Goal: Task Accomplishment & Management: Manage account settings

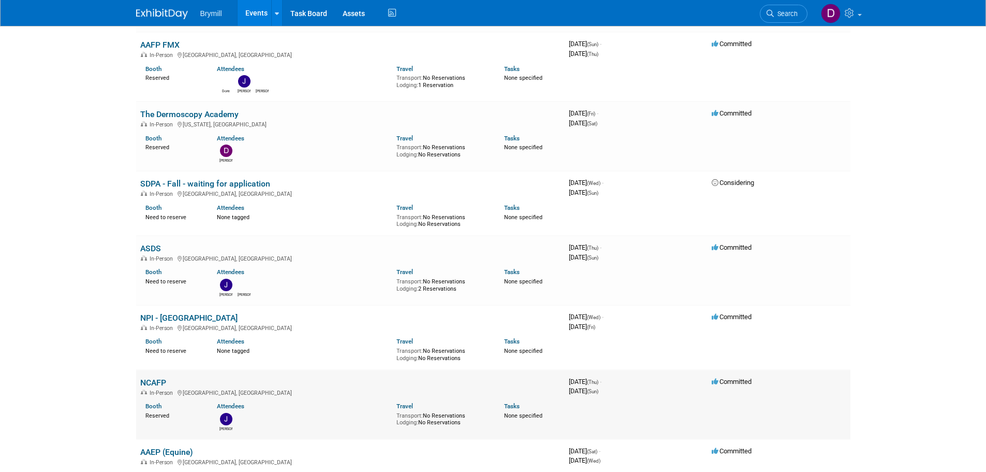
scroll to position [259, 0]
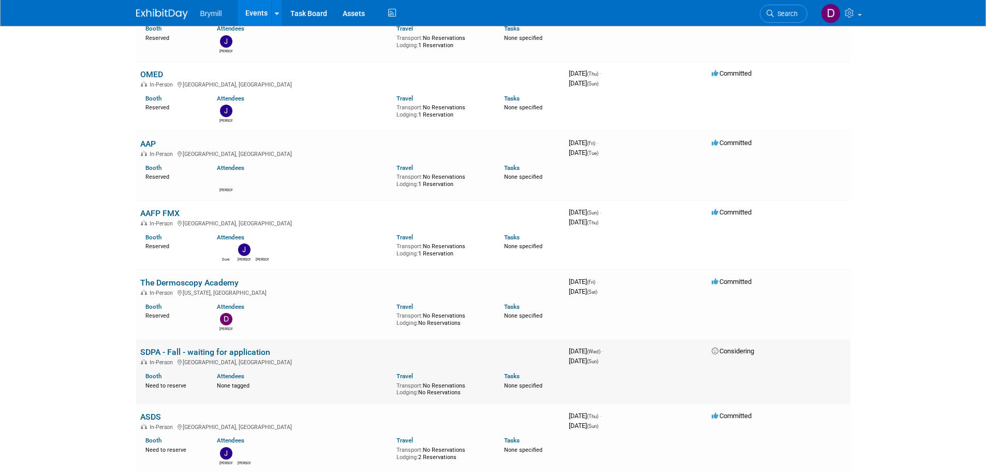
click at [236, 353] on link "SDPA - Fall - waiting for application" at bounding box center [205, 352] width 130 height 10
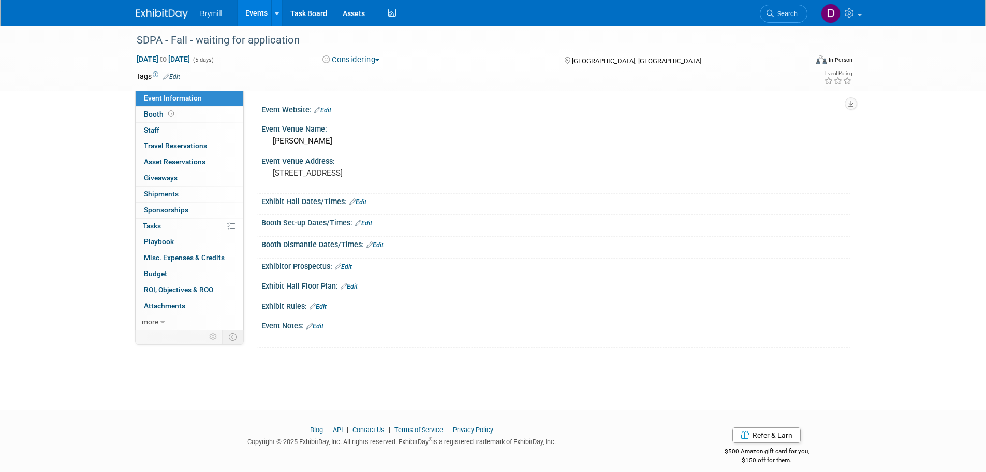
click at [363, 62] on button "Considering" at bounding box center [351, 59] width 65 height 11
click at [361, 74] on link "Committed" at bounding box center [360, 76] width 82 height 14
click at [305, 38] on div "SDPA - Fall - waiting for application" at bounding box center [462, 40] width 659 height 19
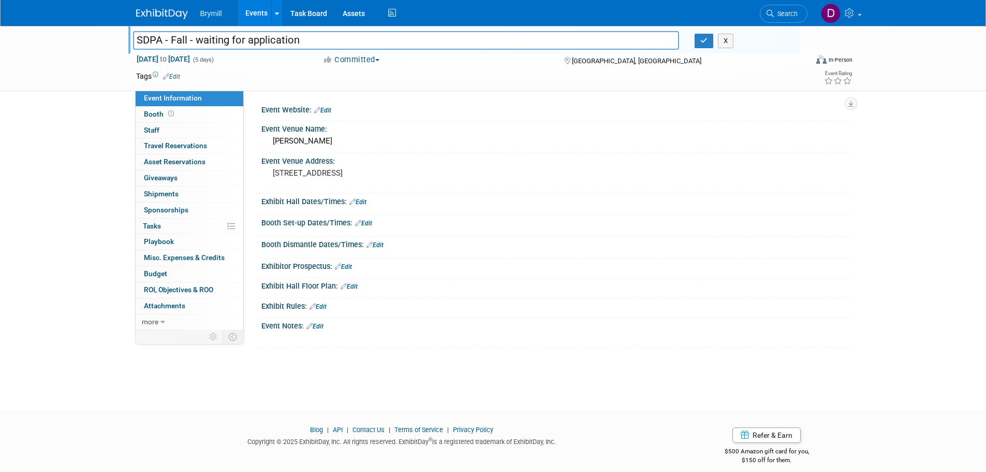
drag, startPoint x: 305, startPoint y: 38, endPoint x: 190, endPoint y: 48, distance: 115.3
click at [190, 48] on input "SDPA - Fall - waiting for application" at bounding box center [406, 40] width 547 height 18
type input "SDPA - Fall"
click at [704, 47] on button "button" at bounding box center [704, 41] width 19 height 14
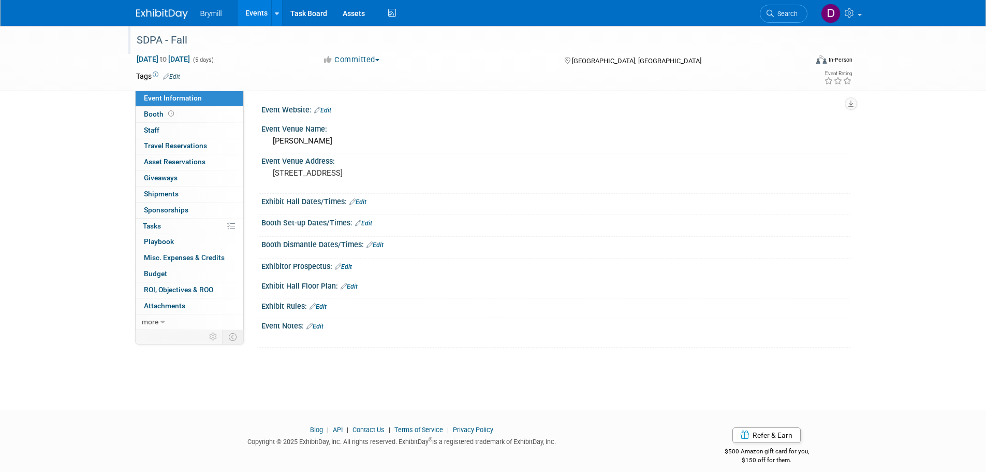
click at [359, 202] on link "Edit" at bounding box center [358, 201] width 17 height 7
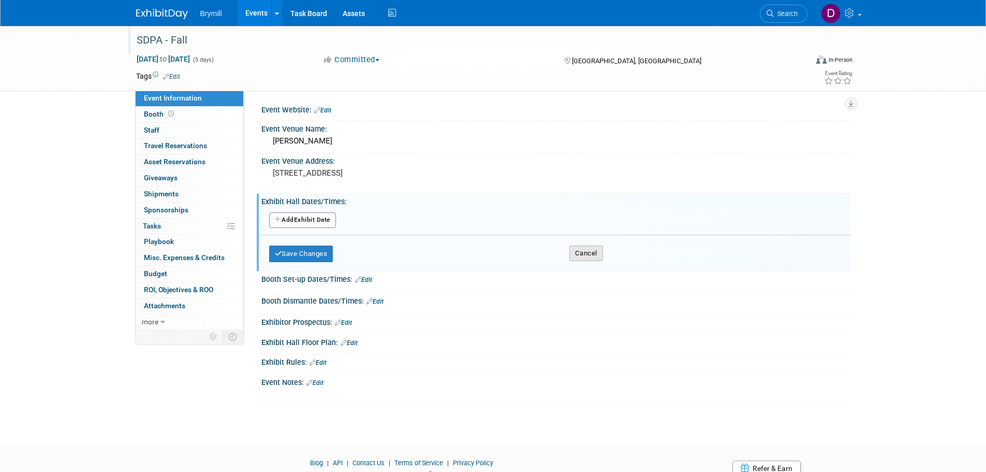
click at [585, 256] on button "Cancel" at bounding box center [587, 253] width 34 height 16
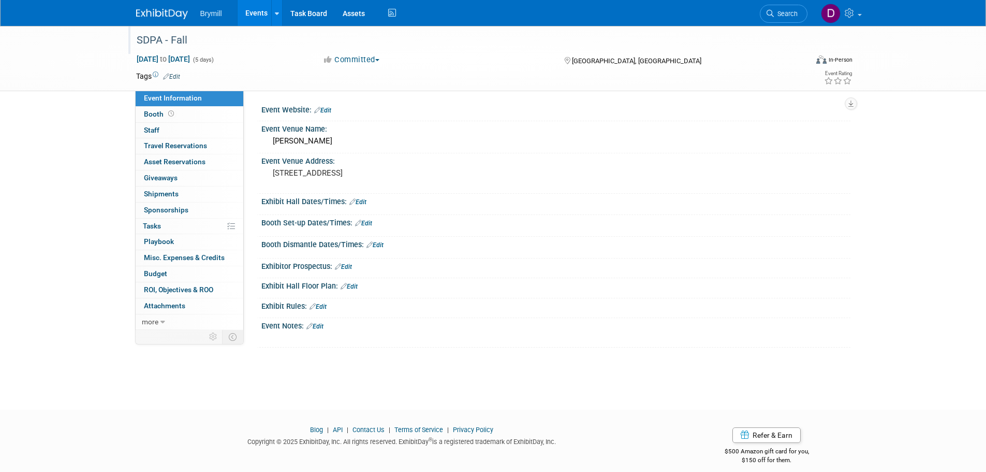
click at [367, 223] on link "Edit" at bounding box center [363, 223] width 17 height 7
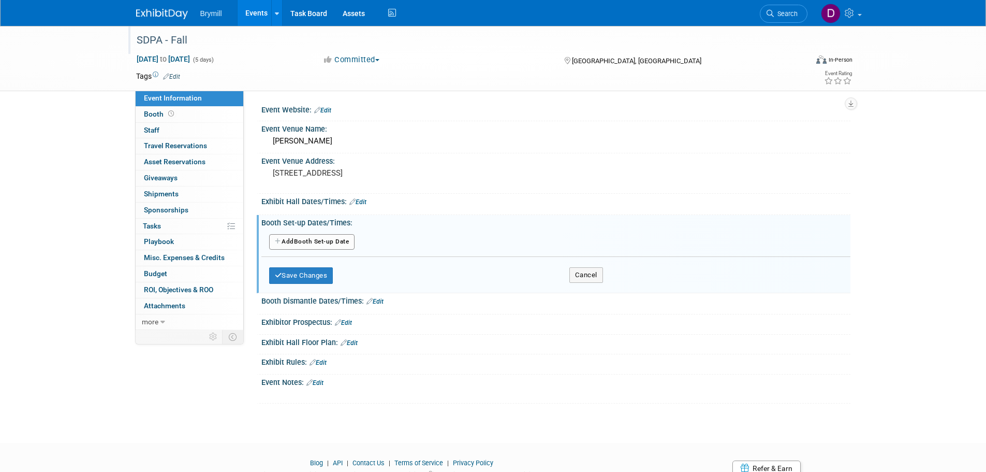
click at [346, 243] on button "Add Another Booth Set-up Date" at bounding box center [312, 242] width 86 height 16
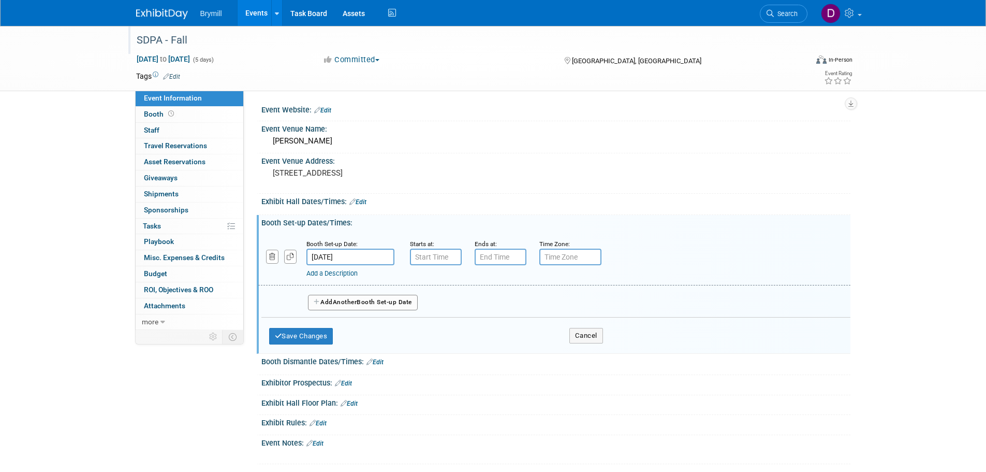
click at [352, 252] on input "Nov 5, 2025" at bounding box center [351, 257] width 88 height 17
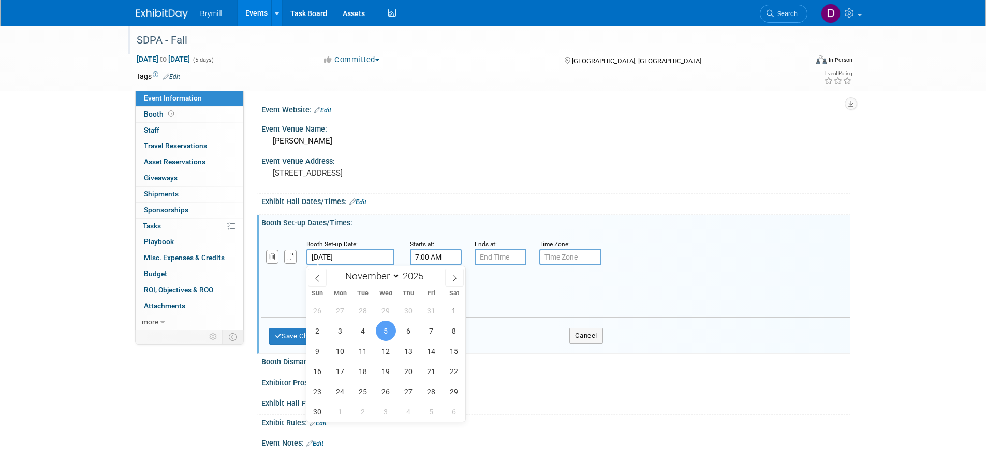
click at [433, 260] on input "7:00 AM" at bounding box center [436, 257] width 52 height 17
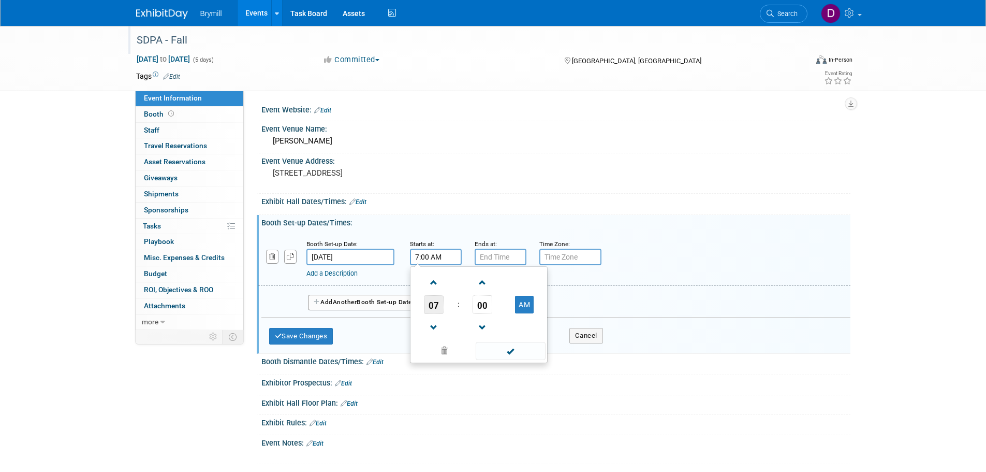
click at [431, 300] on span "07" at bounding box center [434, 304] width 20 height 19
click at [501, 338] on td "10" at bounding box center [495, 339] width 33 height 28
type input "10:00 AM"
click at [512, 263] on input "7:00 PM" at bounding box center [501, 257] width 52 height 17
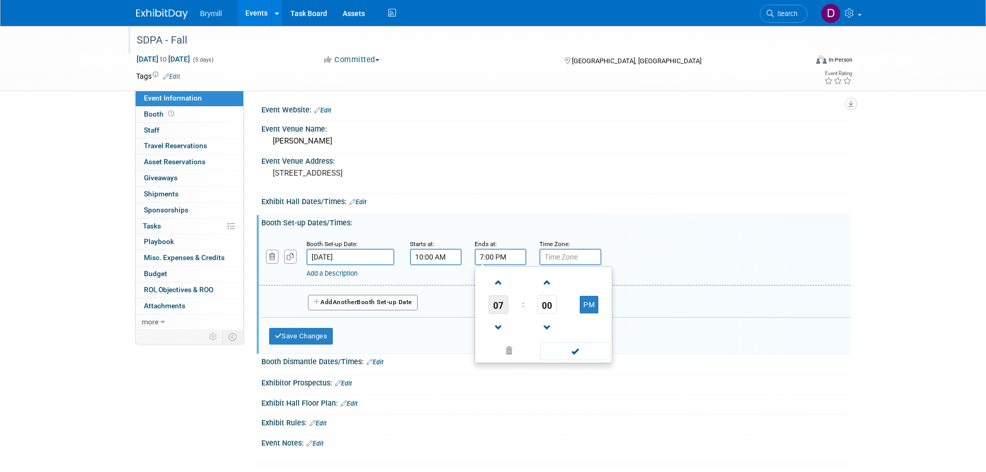
click at [504, 305] on span "07" at bounding box center [499, 304] width 20 height 19
click at [588, 288] on td "03" at bounding box center [593, 283] width 33 height 28
type input "3:00 PM"
click at [401, 305] on button "Add Another Booth Set-up Date" at bounding box center [363, 303] width 110 height 16
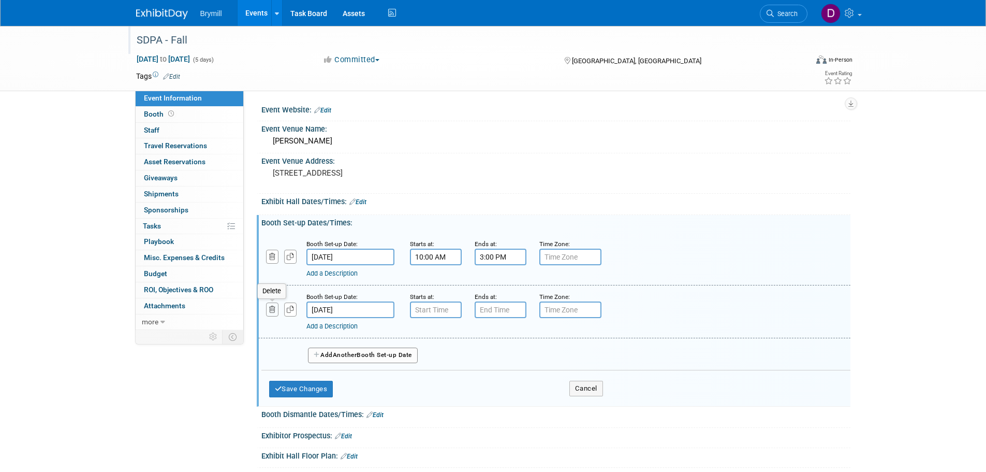
click at [267, 311] on button "button" at bounding box center [272, 309] width 13 height 14
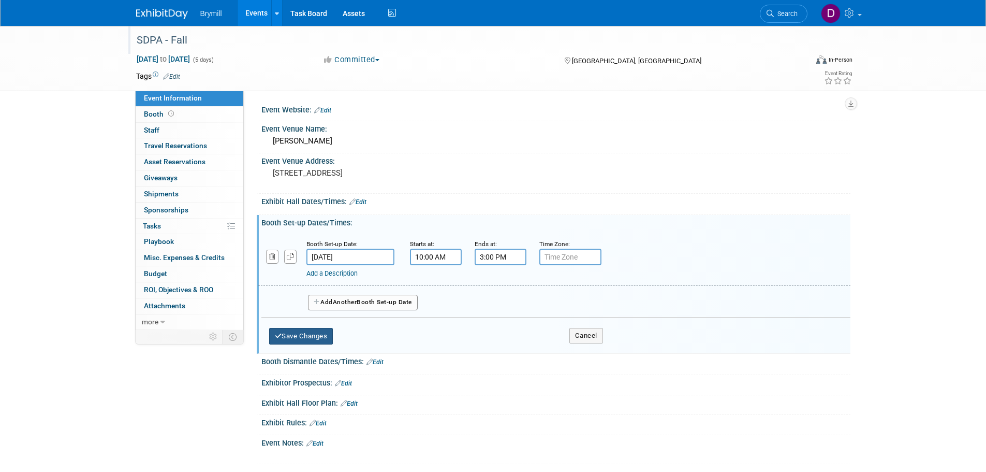
click at [300, 340] on button "Save Changes" at bounding box center [301, 336] width 64 height 17
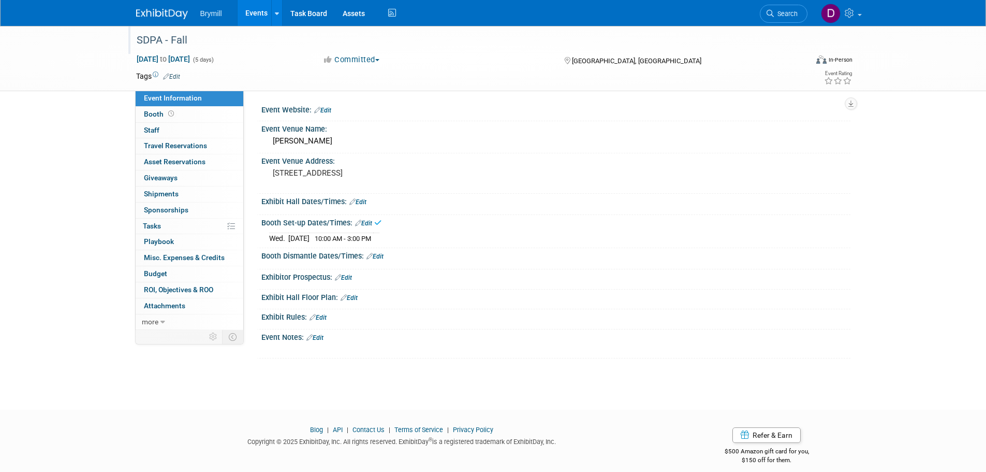
click at [363, 205] on link "Edit" at bounding box center [358, 201] width 17 height 7
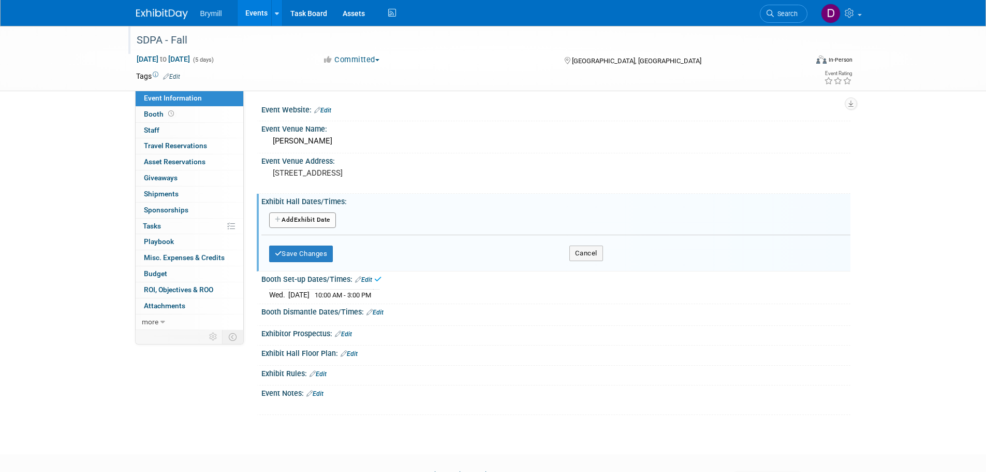
click at [326, 223] on button "Add Another Exhibit Date" at bounding box center [302, 220] width 67 height 16
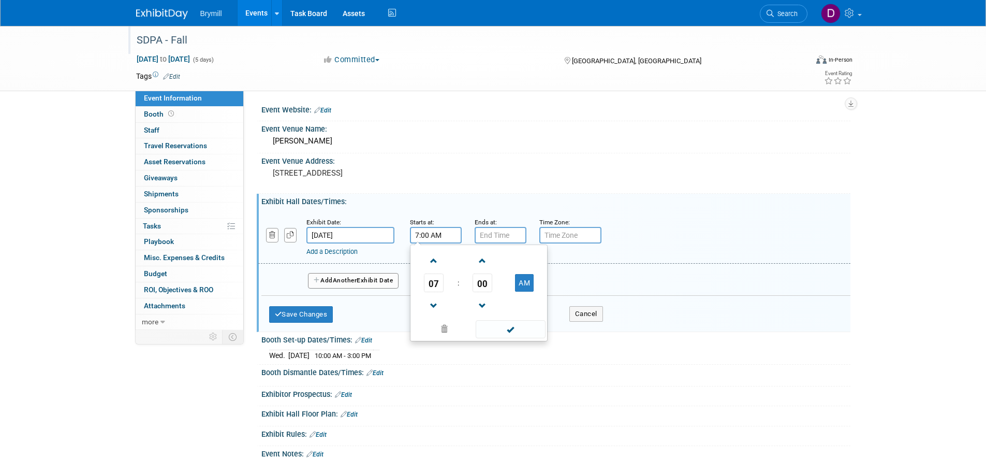
click at [420, 234] on input "7:00 AM" at bounding box center [436, 235] width 52 height 17
click at [441, 282] on span "07" at bounding box center [434, 282] width 20 height 19
click at [502, 286] on td "06" at bounding box center [495, 289] width 33 height 28
click at [517, 280] on button "AM" at bounding box center [524, 283] width 19 height 18
type input "6:00 PM"
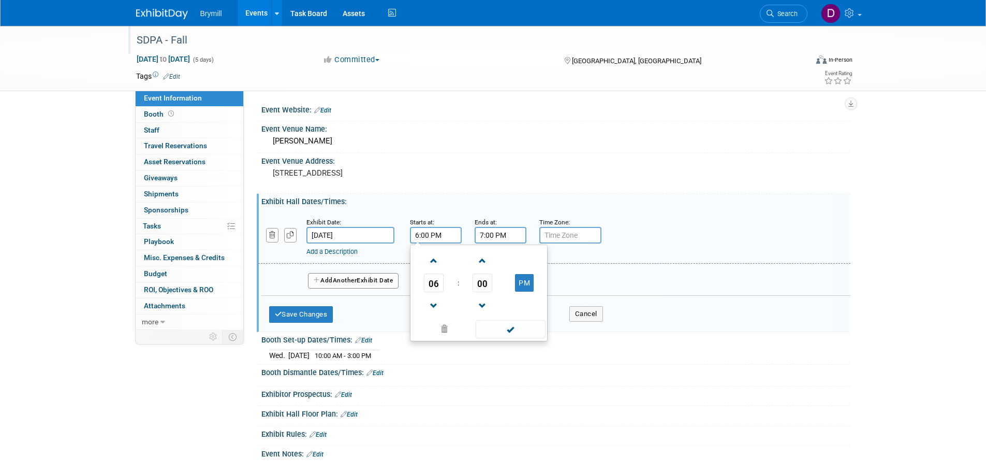
click at [499, 237] on input "7:00 PM" at bounding box center [501, 235] width 52 height 17
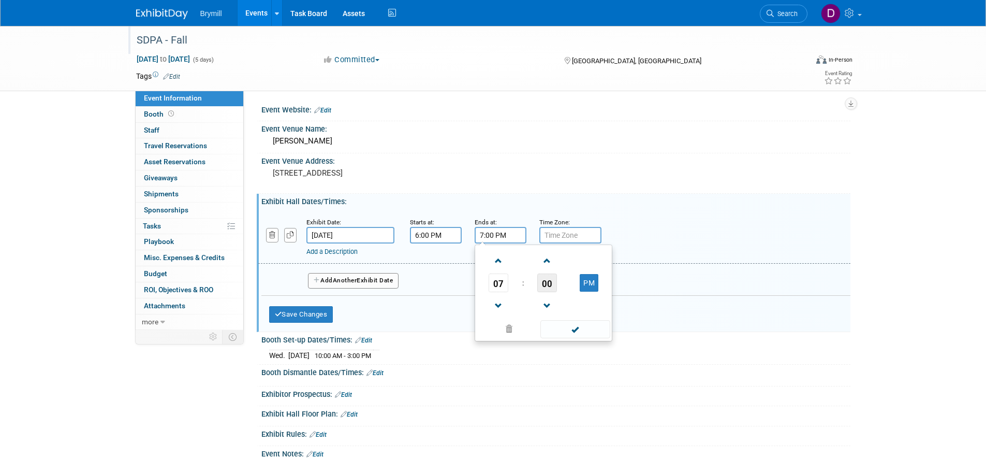
click at [543, 286] on span "00" at bounding box center [547, 282] width 20 height 19
click at [551, 286] on td "30" at bounding box center [560, 289] width 33 height 28
type input "7:30 PM"
click at [389, 282] on button "Add Another Exhibit Date" at bounding box center [353, 281] width 91 height 16
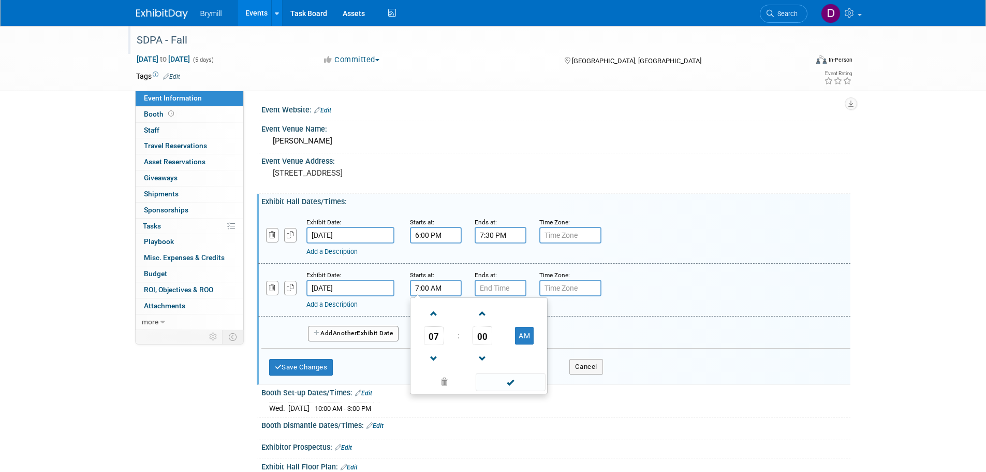
drag, startPoint x: 444, startPoint y: 282, endPoint x: 444, endPoint y: 298, distance: 16.6
click at [444, 282] on input "7:00 AM" at bounding box center [436, 288] width 52 height 17
click at [435, 312] on span at bounding box center [434, 313] width 18 height 18
type input "9:00 AM"
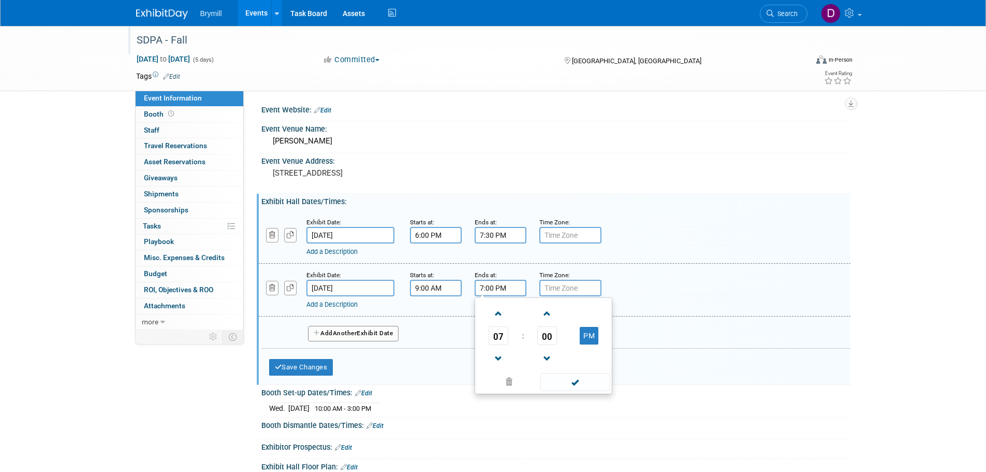
click at [493, 287] on input "7:00 PM" at bounding box center [501, 288] width 52 height 17
click at [501, 356] on span at bounding box center [499, 359] width 18 height 18
type input "4:00 PM"
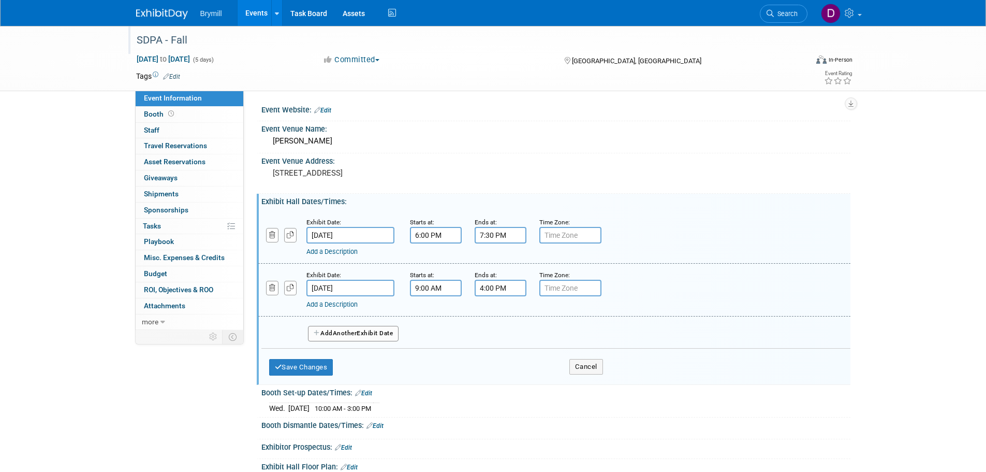
click at [386, 334] on button "Add Another Exhibit Date" at bounding box center [353, 334] width 91 height 16
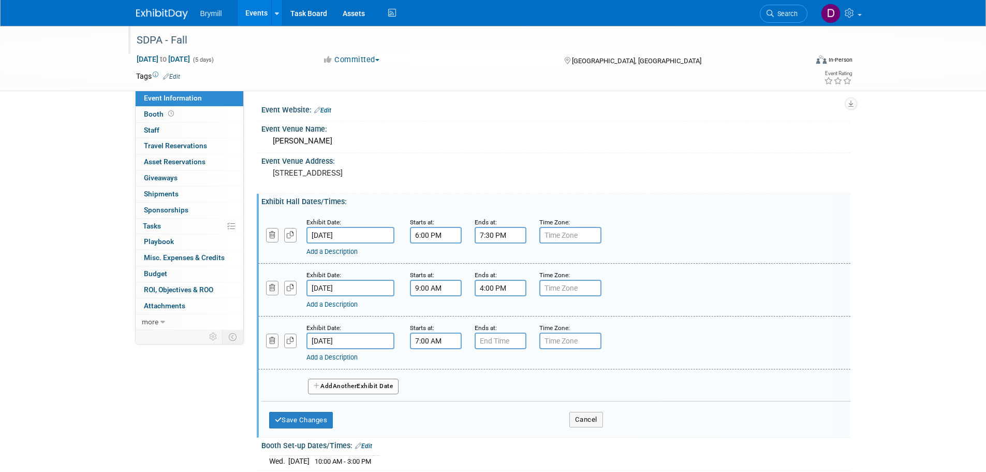
click at [430, 339] on input "7:00 AM" at bounding box center [436, 340] width 52 height 17
click at [430, 361] on span at bounding box center [434, 366] width 18 height 18
drag, startPoint x: 430, startPoint y: 361, endPoint x: 501, endPoint y: 340, distance: 74.0
click at [430, 360] on span at bounding box center [434, 366] width 18 height 18
type input "9:00 AM"
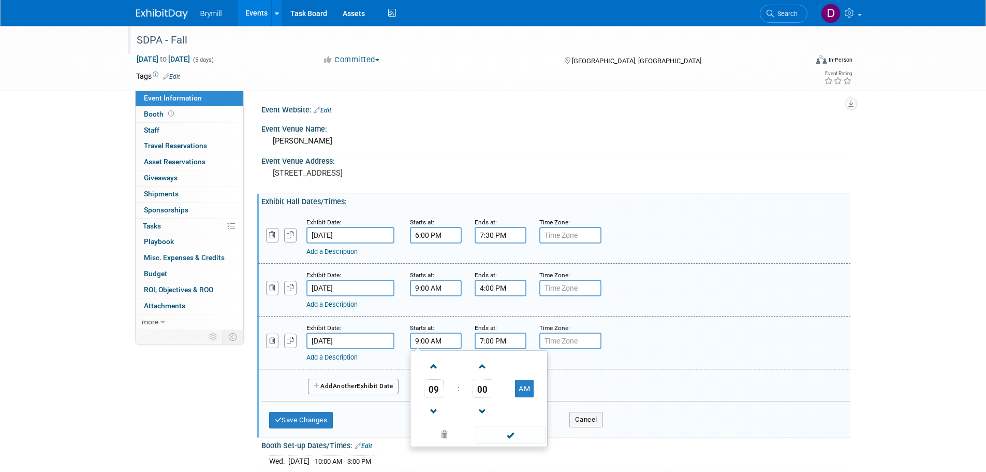
click at [502, 339] on input "7:00 PM" at bounding box center [501, 340] width 52 height 17
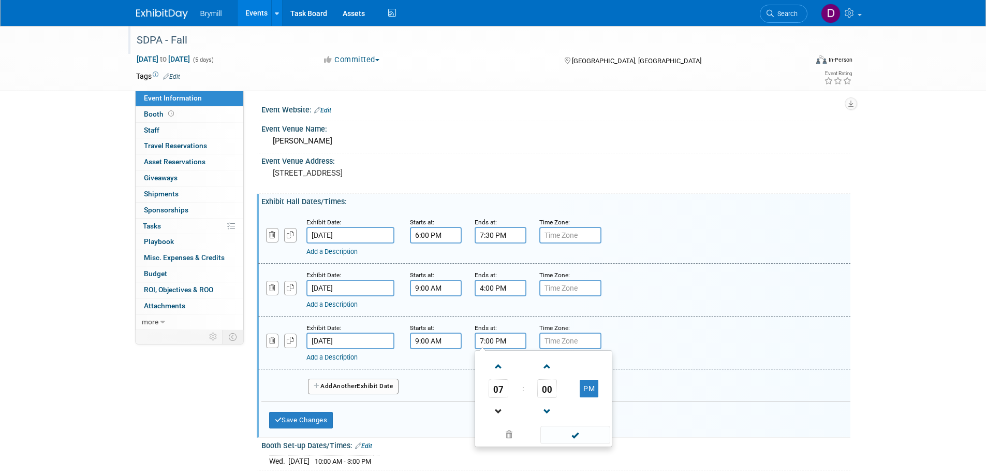
click at [494, 402] on link at bounding box center [499, 411] width 20 height 26
click at [494, 406] on span at bounding box center [499, 411] width 18 height 18
click at [561, 390] on td "00" at bounding box center [547, 388] width 43 height 19
click at [552, 390] on span "00" at bounding box center [547, 388] width 20 height 19
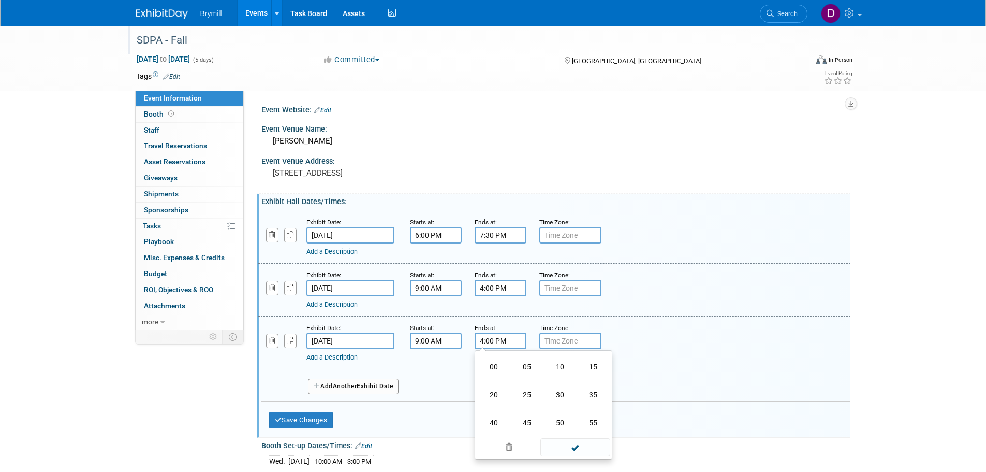
click at [552, 390] on td "30" at bounding box center [560, 395] width 33 height 28
type input "4:30 PM"
click at [382, 387] on button "Add Another Exhibit Date" at bounding box center [353, 387] width 91 height 16
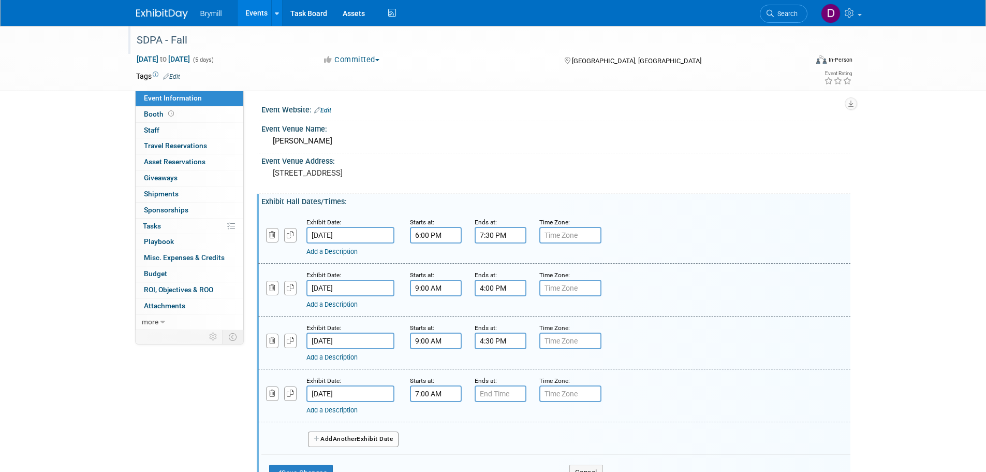
click at [432, 390] on input "7:00 AM" at bounding box center [436, 393] width 52 height 17
click at [427, 417] on span at bounding box center [434, 419] width 18 height 18
type input "9:00 AM"
click at [478, 396] on input "7:00 PM" at bounding box center [501, 393] width 52 height 17
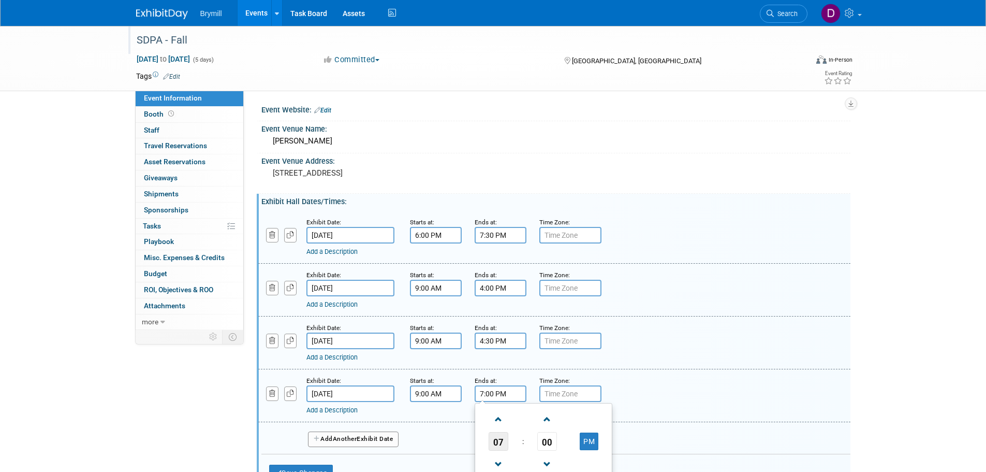
click at [497, 438] on span "07" at bounding box center [499, 441] width 20 height 19
click at [521, 425] on td "01" at bounding box center [527, 419] width 33 height 28
click at [540, 444] on span "00" at bounding box center [547, 441] width 20 height 19
click at [553, 442] on td "30" at bounding box center [560, 447] width 33 height 28
type input "1:30 PM"
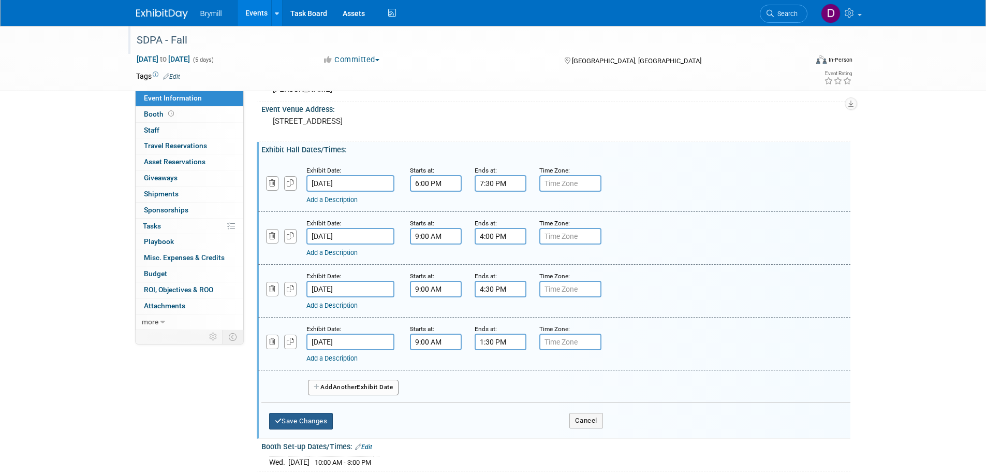
click at [323, 416] on button "Save Changes" at bounding box center [301, 421] width 64 height 17
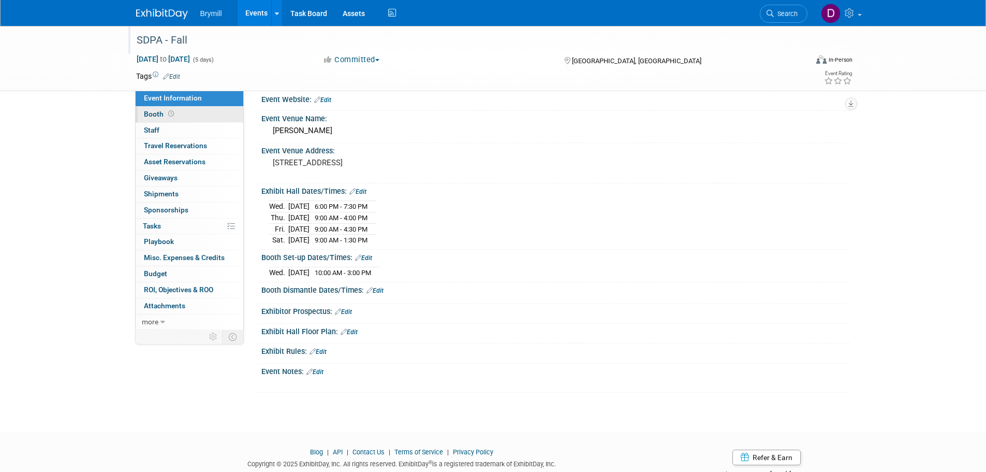
click at [185, 112] on link "Booth" at bounding box center [190, 115] width 108 height 16
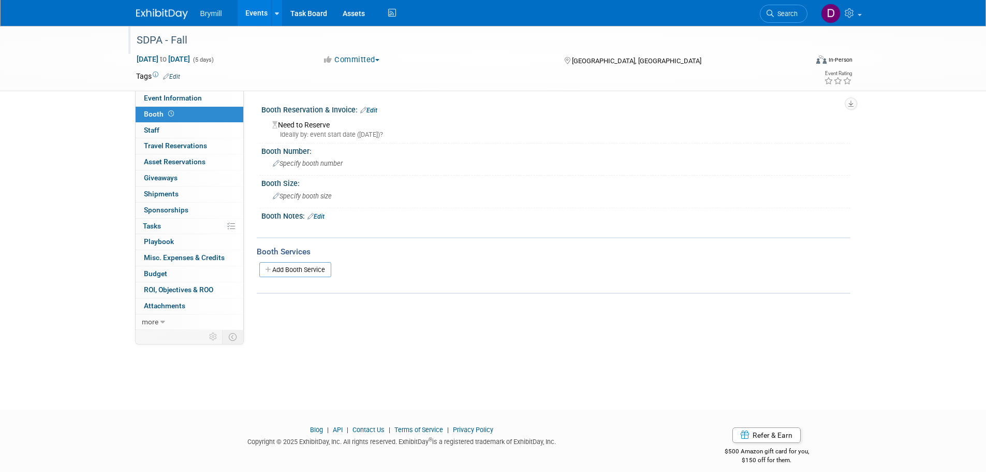
click at [367, 109] on link "Edit" at bounding box center [368, 110] width 17 height 7
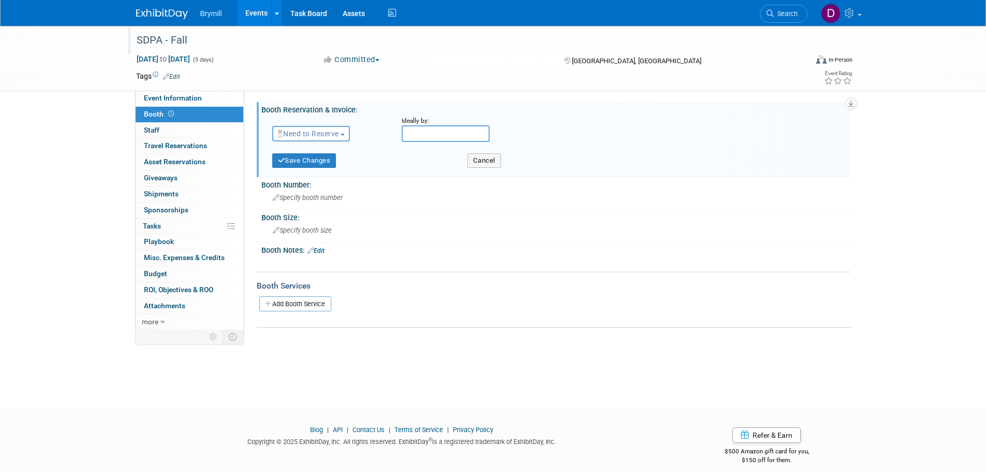
click at [298, 140] on button "Need to Reserve" at bounding box center [311, 134] width 78 height 16
click at [298, 168] on link "Reserved" at bounding box center [328, 165] width 111 height 14
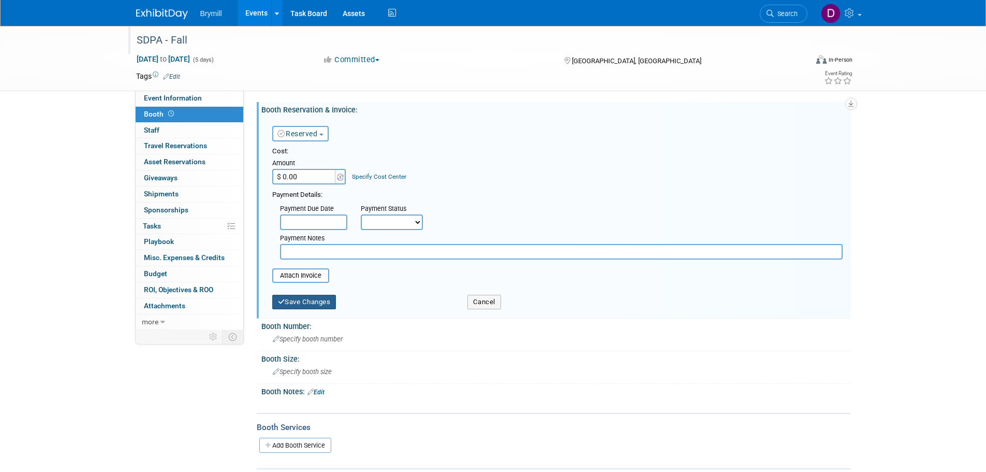
click at [295, 300] on button "Save Changes" at bounding box center [304, 302] width 64 height 14
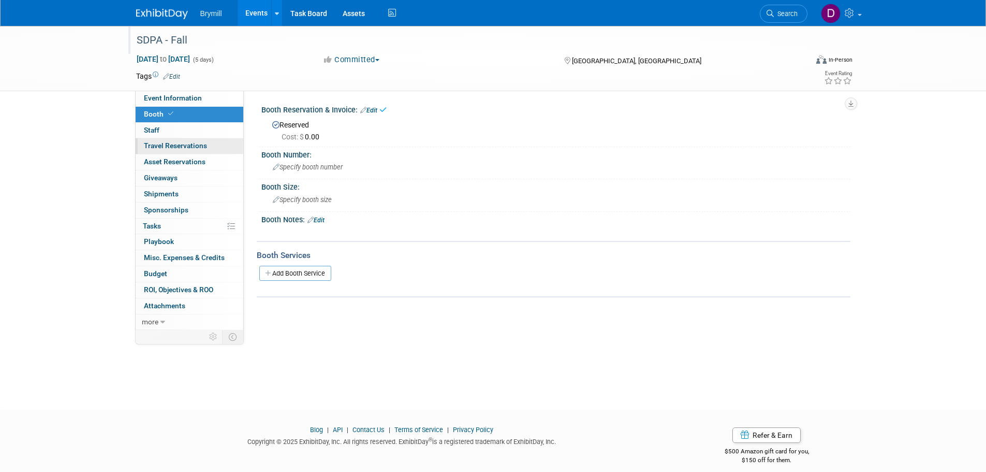
click at [204, 146] on span "Travel Reservations 0" at bounding box center [175, 145] width 63 height 8
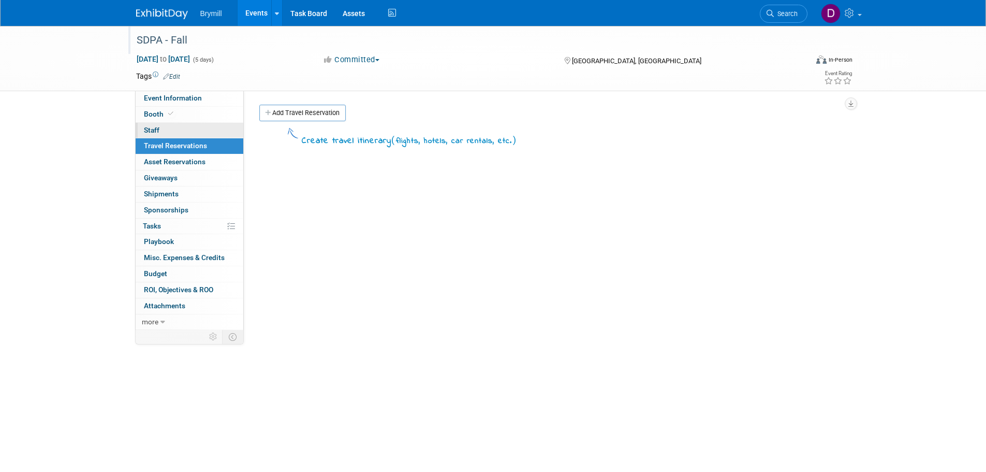
click at [207, 132] on link "0 Staff 0" at bounding box center [190, 131] width 108 height 16
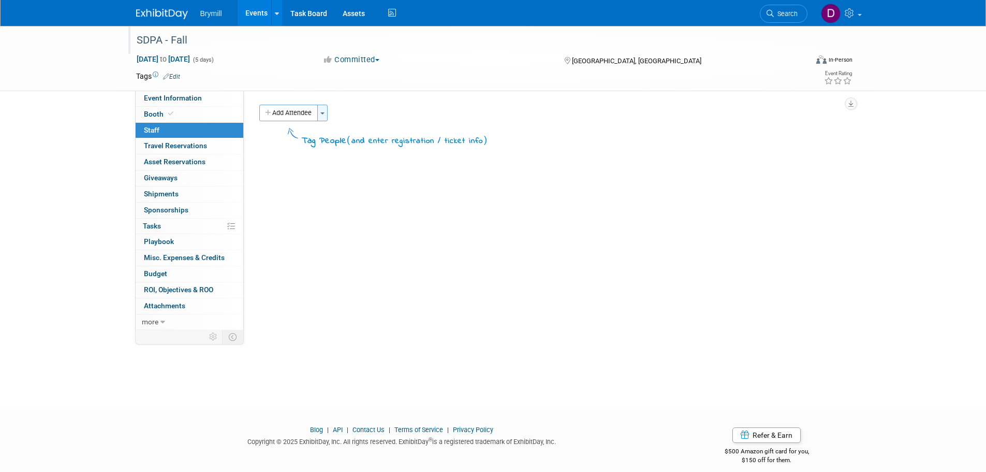
click at [328, 117] on button "Toggle Dropdown" at bounding box center [322, 113] width 10 height 17
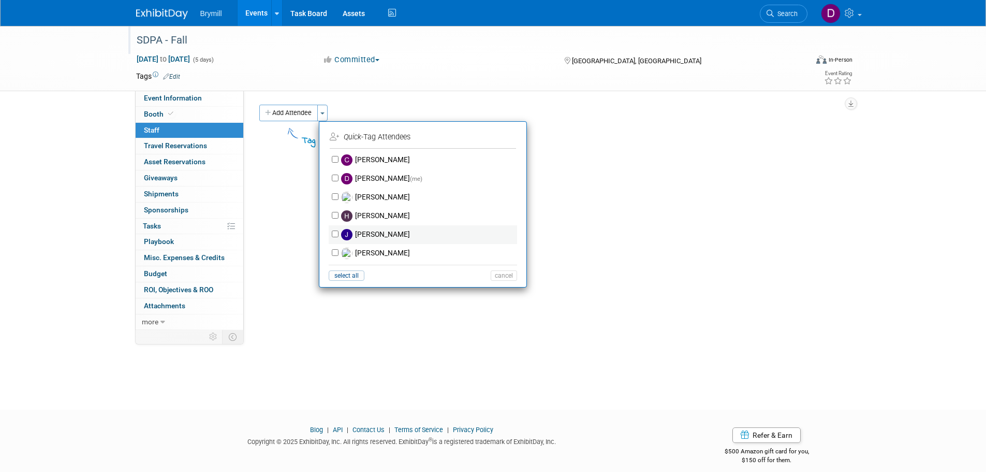
click at [384, 236] on label "Jeffery McDowell" at bounding box center [430, 234] width 182 height 19
click at [339, 236] on input "Jeffery McDowell" at bounding box center [335, 233] width 7 height 7
checkbox input "true"
click at [494, 135] on button "Apply" at bounding box center [501, 136] width 32 height 15
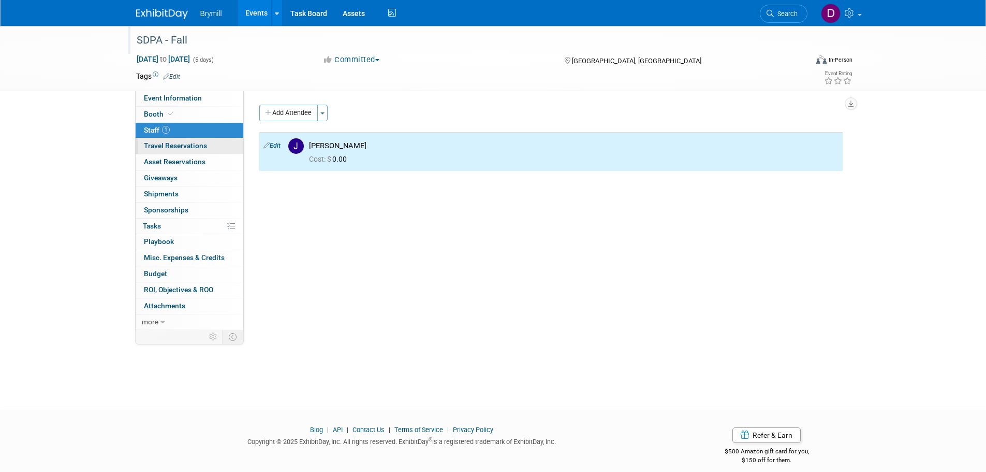
click at [205, 149] on span "Travel Reservations 0" at bounding box center [175, 145] width 63 height 8
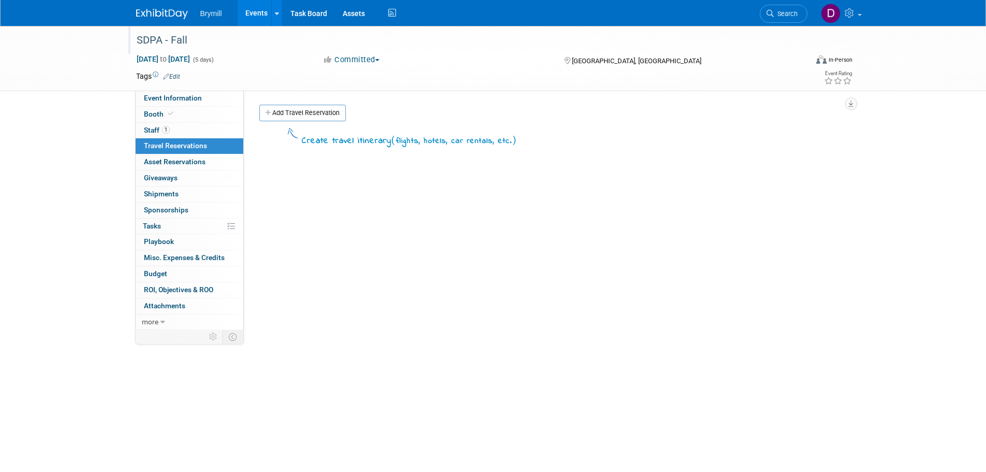
click at [274, 122] on div "Add Travel Reservation" at bounding box center [547, 114] width 580 height 19
click at [305, 114] on link "Add Travel Reservation" at bounding box center [302, 113] width 86 height 17
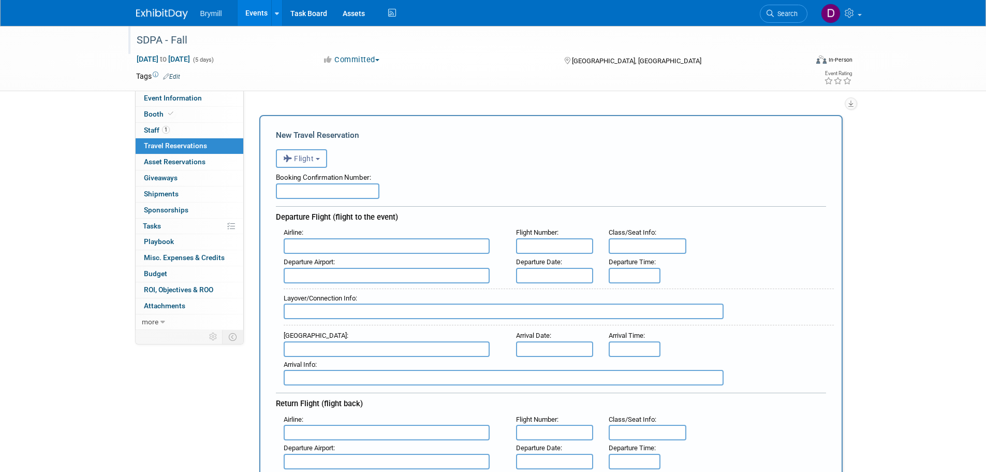
click at [313, 161] on span "Flight" at bounding box center [298, 158] width 31 height 8
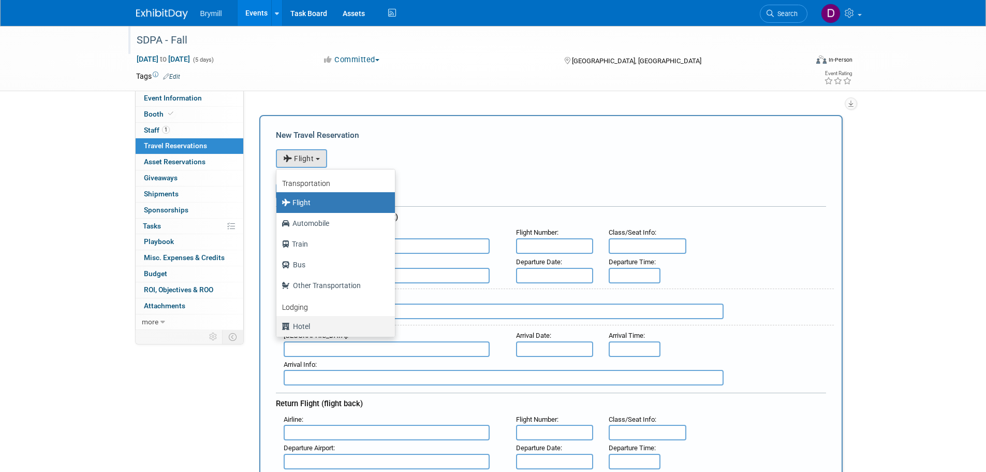
click at [309, 329] on label "Hotel" at bounding box center [333, 326] width 103 height 17
click at [278, 328] on input "Hotel" at bounding box center [274, 325] width 7 height 7
select select "6"
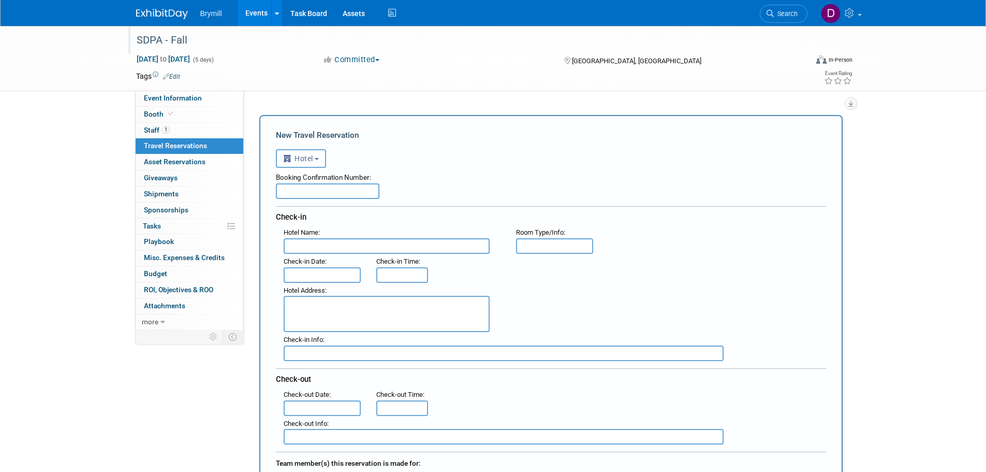
click at [347, 193] on input "text" at bounding box center [328, 191] width 104 height 16
paste input "Q6NTSTF8"
type input "Q6NTSTF8"
click at [366, 245] on input "text" at bounding box center [387, 246] width 206 height 16
paste input "JW Marriott San Antonio Hill Country Resort & Spa"
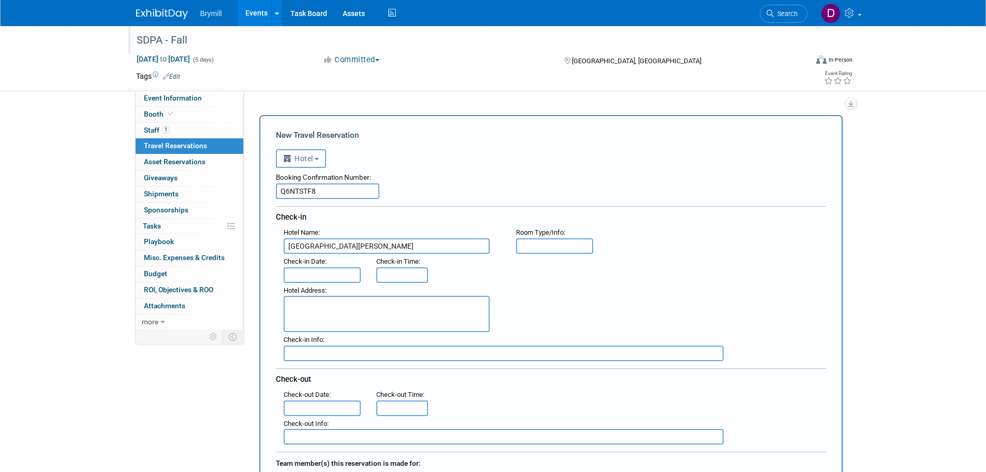
type input "JW Marriott San Antonio Hill Country Resort & Spa"
click at [323, 275] on input "text" at bounding box center [323, 275] width 78 height 16
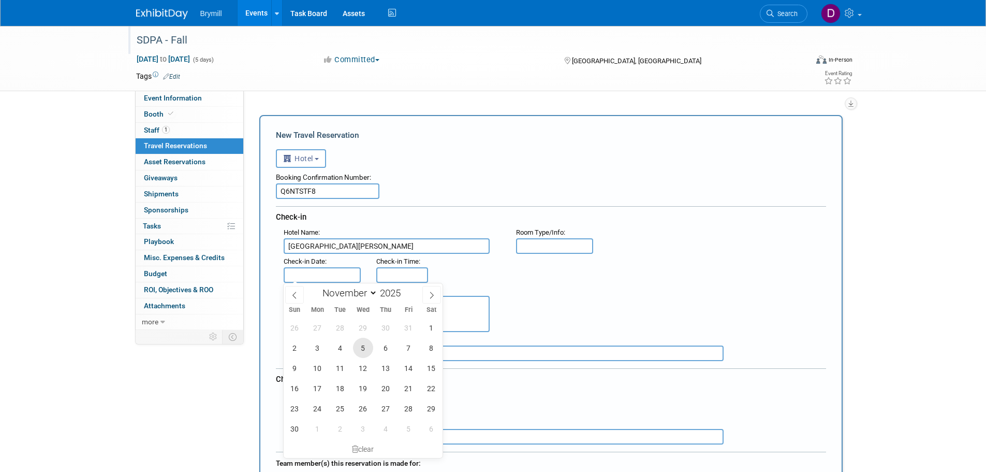
click at [360, 356] on span "5" at bounding box center [363, 348] width 20 height 20
type input "Nov 5, 2025"
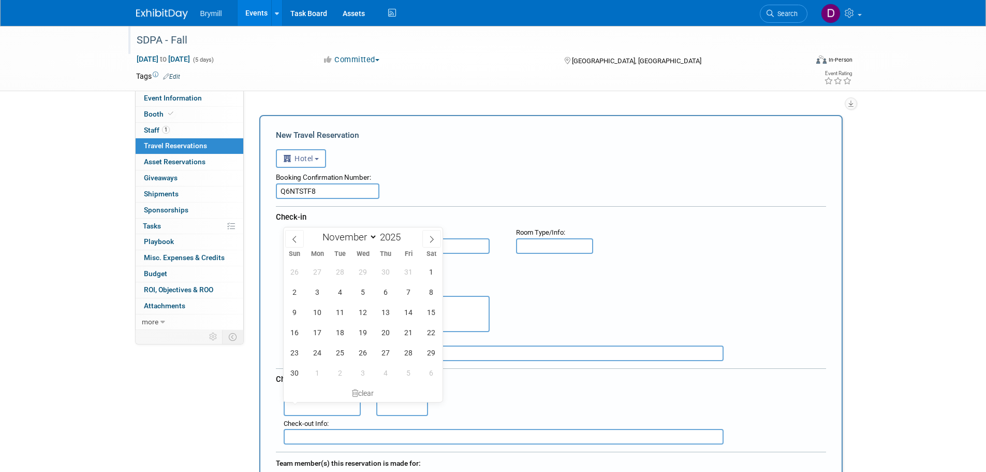
click at [304, 409] on input "text" at bounding box center [323, 408] width 78 height 16
click at [435, 298] on span "8" at bounding box center [431, 292] width 20 height 20
type input "Nov 8, 2025"
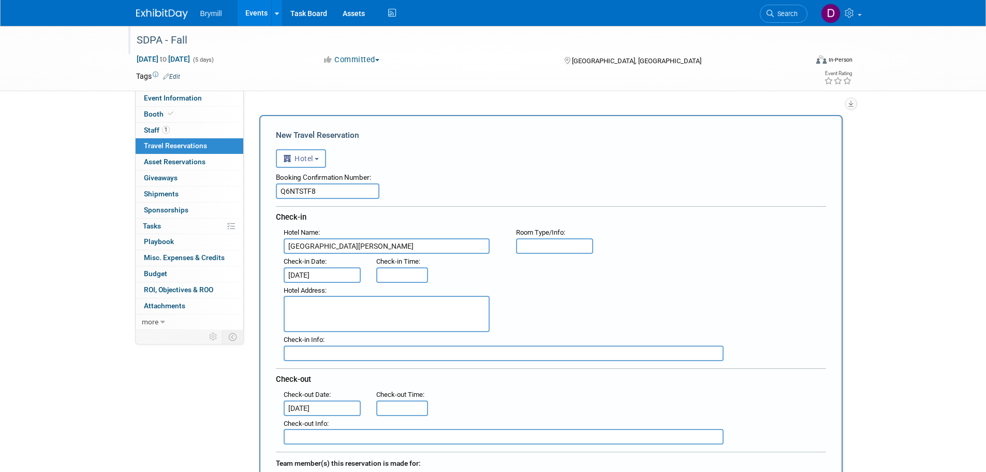
click at [423, 311] on textarea at bounding box center [387, 314] width 206 height 36
paste textarea "23808 Resort Parkway San Antonio , TX 78261"
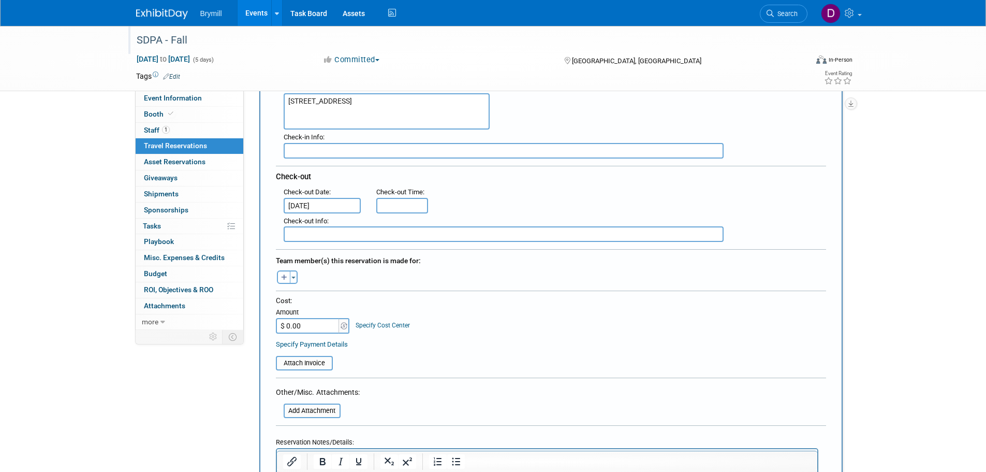
scroll to position [207, 0]
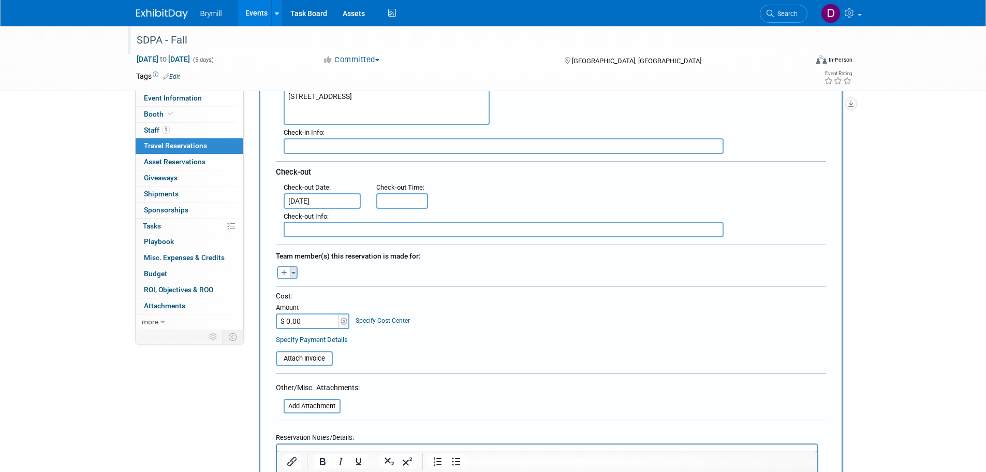
type textarea "23808 Resort Parkway San Antonio , TX 78261"
click at [295, 274] on button "Toggle Dropdown" at bounding box center [294, 272] width 8 height 13
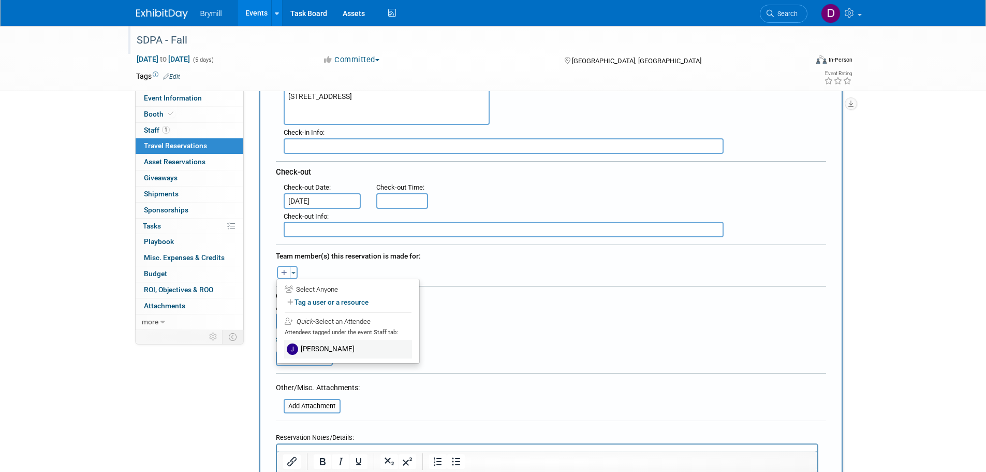
click at [314, 343] on label "Jeffery McDowell" at bounding box center [348, 349] width 128 height 19
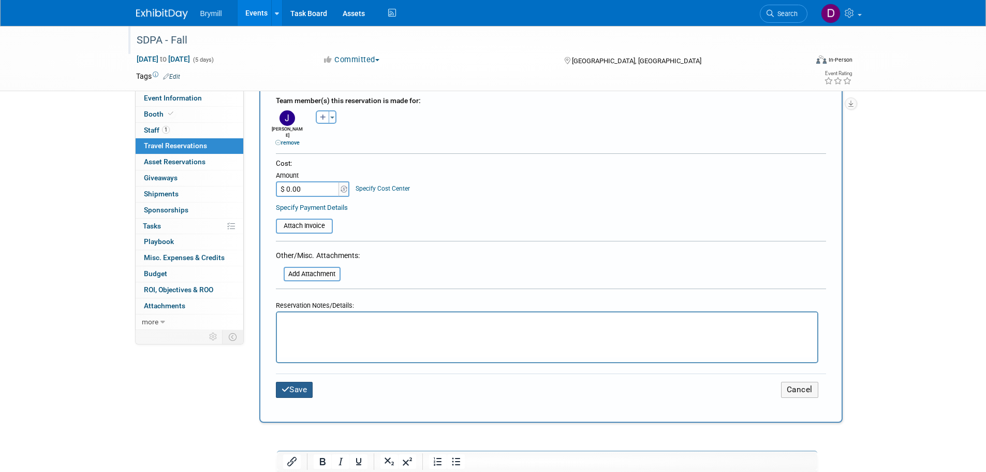
click at [296, 384] on button "Save" at bounding box center [294, 390] width 37 height 16
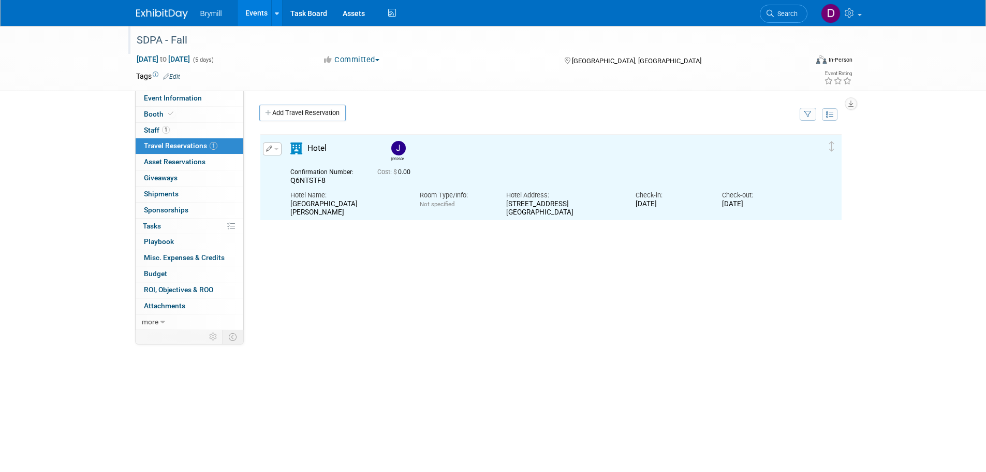
scroll to position [0, 0]
click at [168, 10] on img at bounding box center [162, 14] width 52 height 10
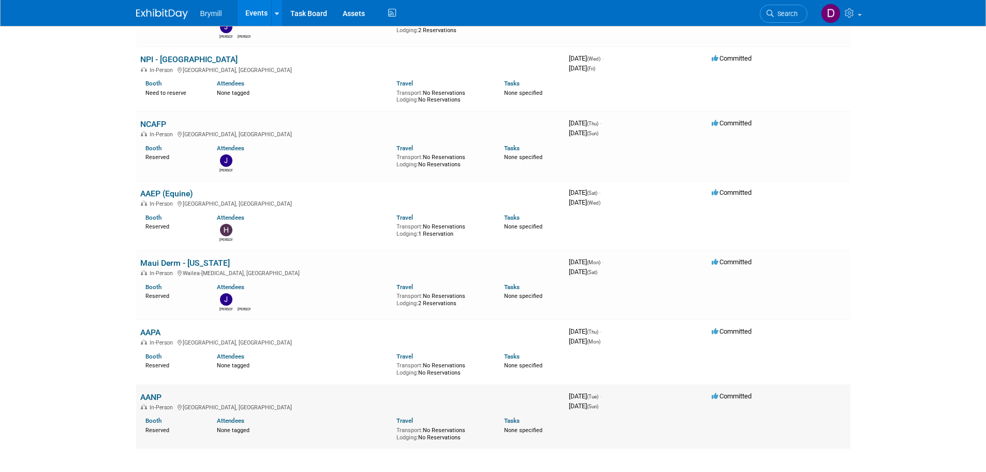
scroll to position [531, 0]
